Goal: Register for event/course

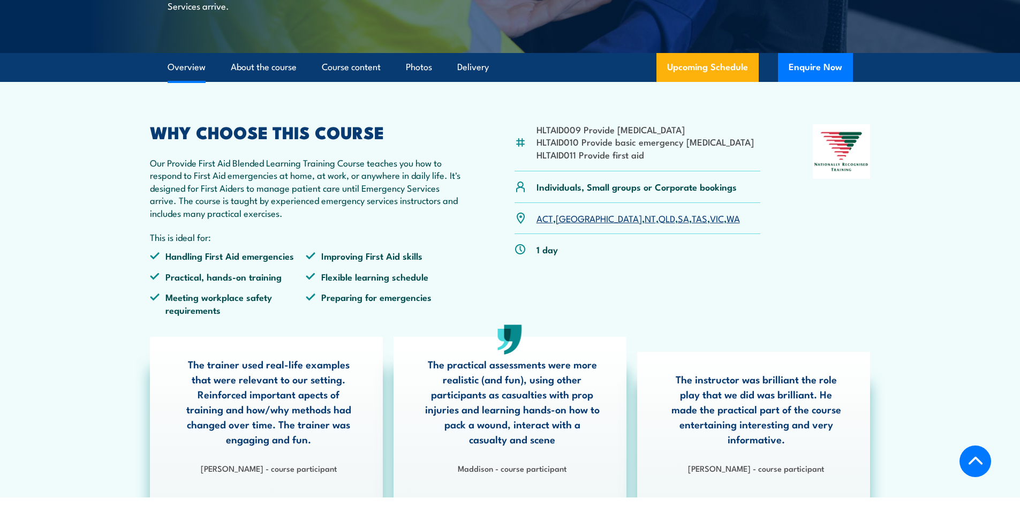
scroll to position [268, 0]
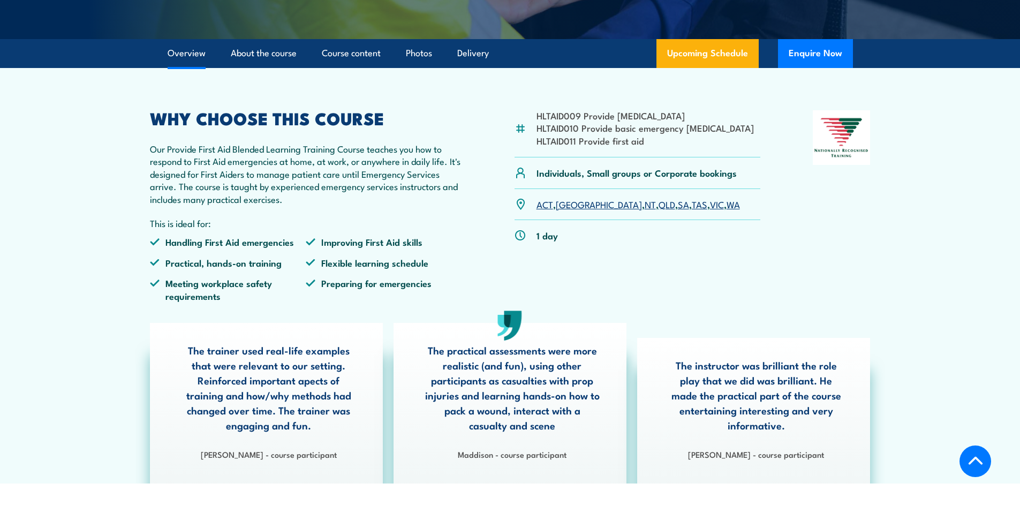
drag, startPoint x: 561, startPoint y: 227, endPoint x: 580, endPoint y: 256, distance: 34.9
click at [561, 210] on link "[GEOGRAPHIC_DATA]" at bounding box center [599, 204] width 86 height 13
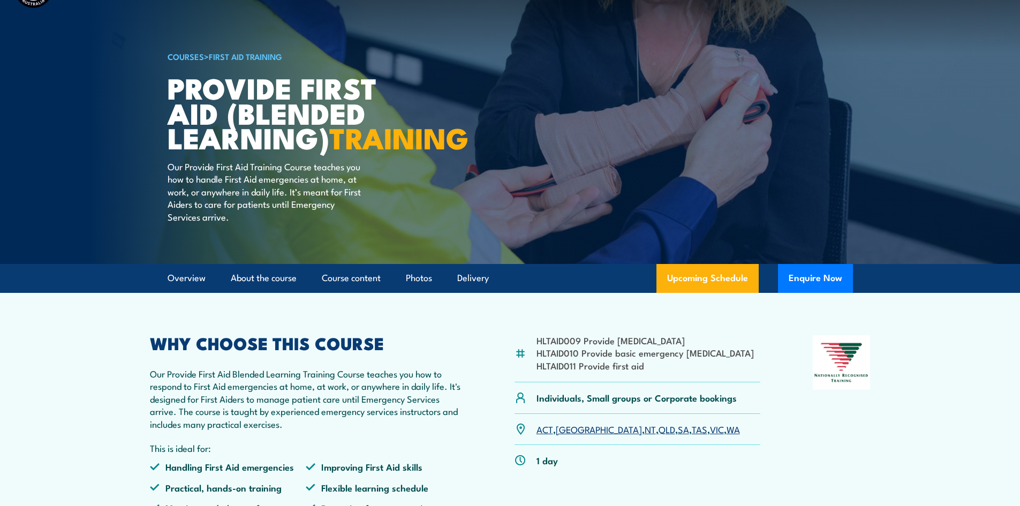
scroll to position [0, 0]
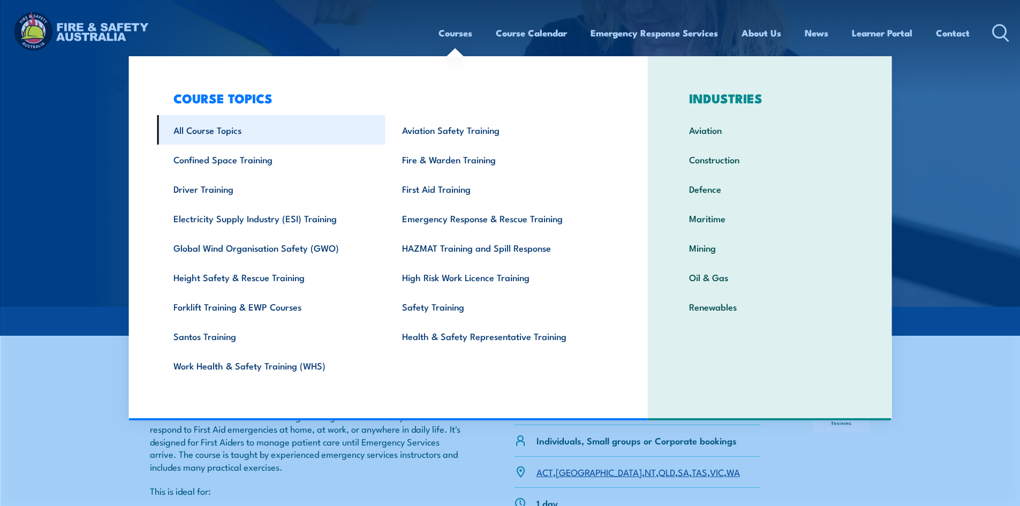
click at [222, 127] on link "All Course Topics" at bounding box center [271, 129] width 229 height 29
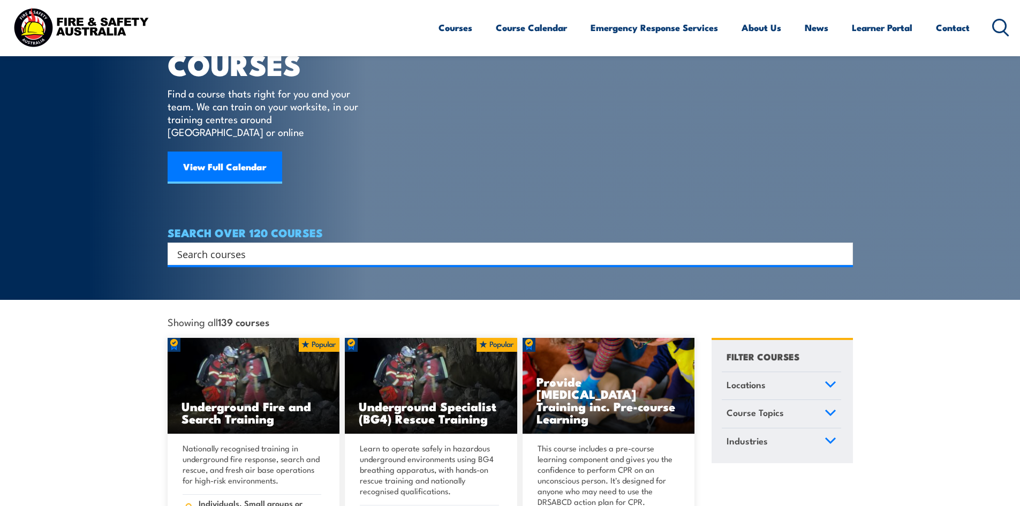
click at [258, 246] on input "Search input" at bounding box center [503, 254] width 652 height 16
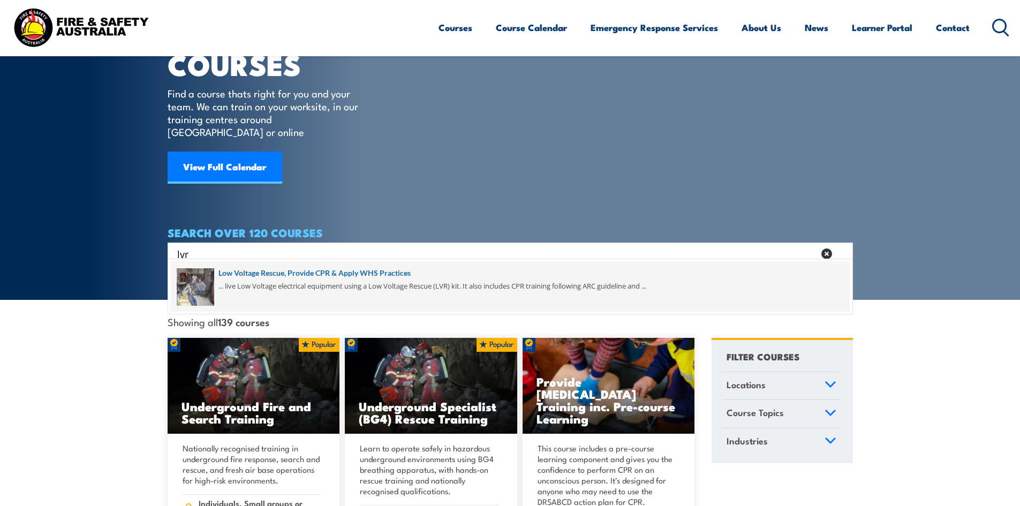
type input "lvr"
click at [336, 270] on span at bounding box center [510, 286] width 679 height 50
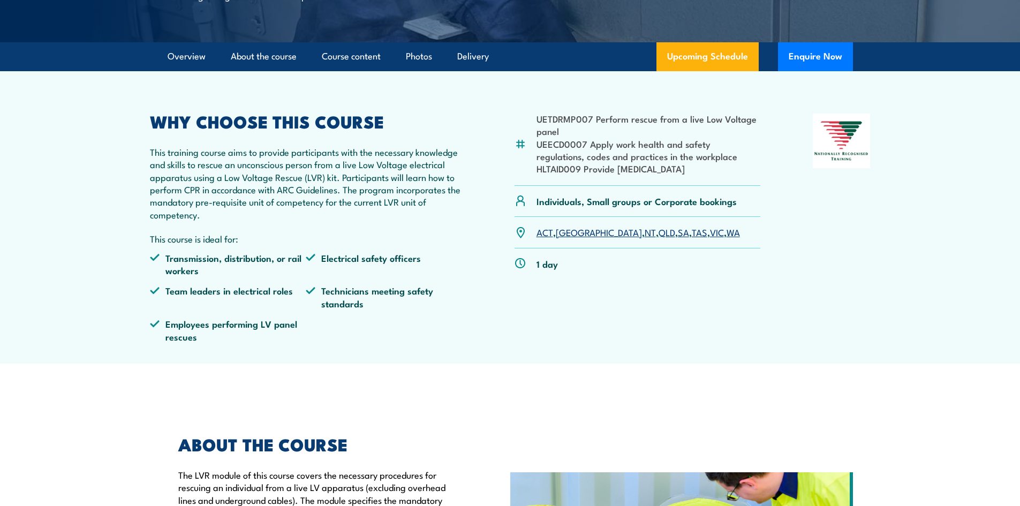
scroll to position [428, 0]
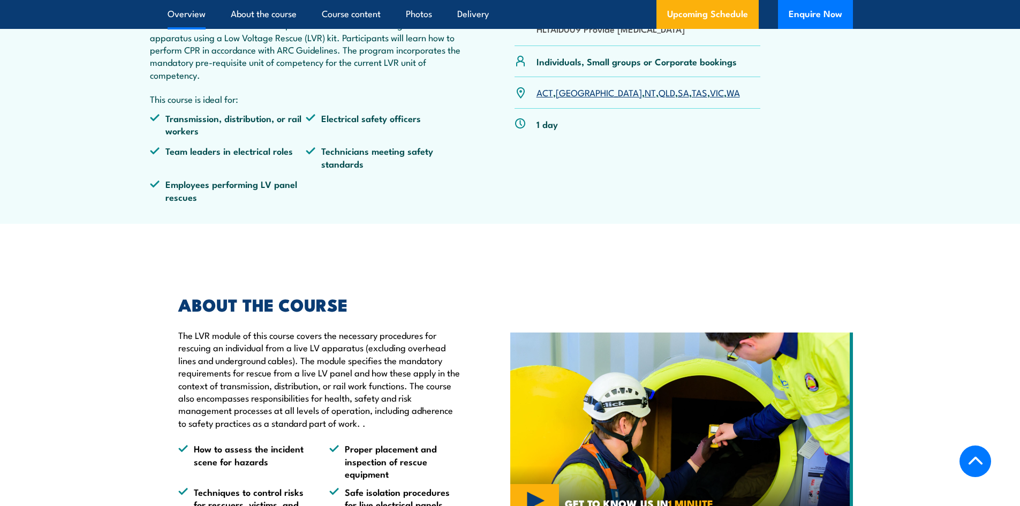
click at [568, 98] on link "[GEOGRAPHIC_DATA]" at bounding box center [599, 92] width 86 height 13
